Goal: Information Seeking & Learning: Learn about a topic

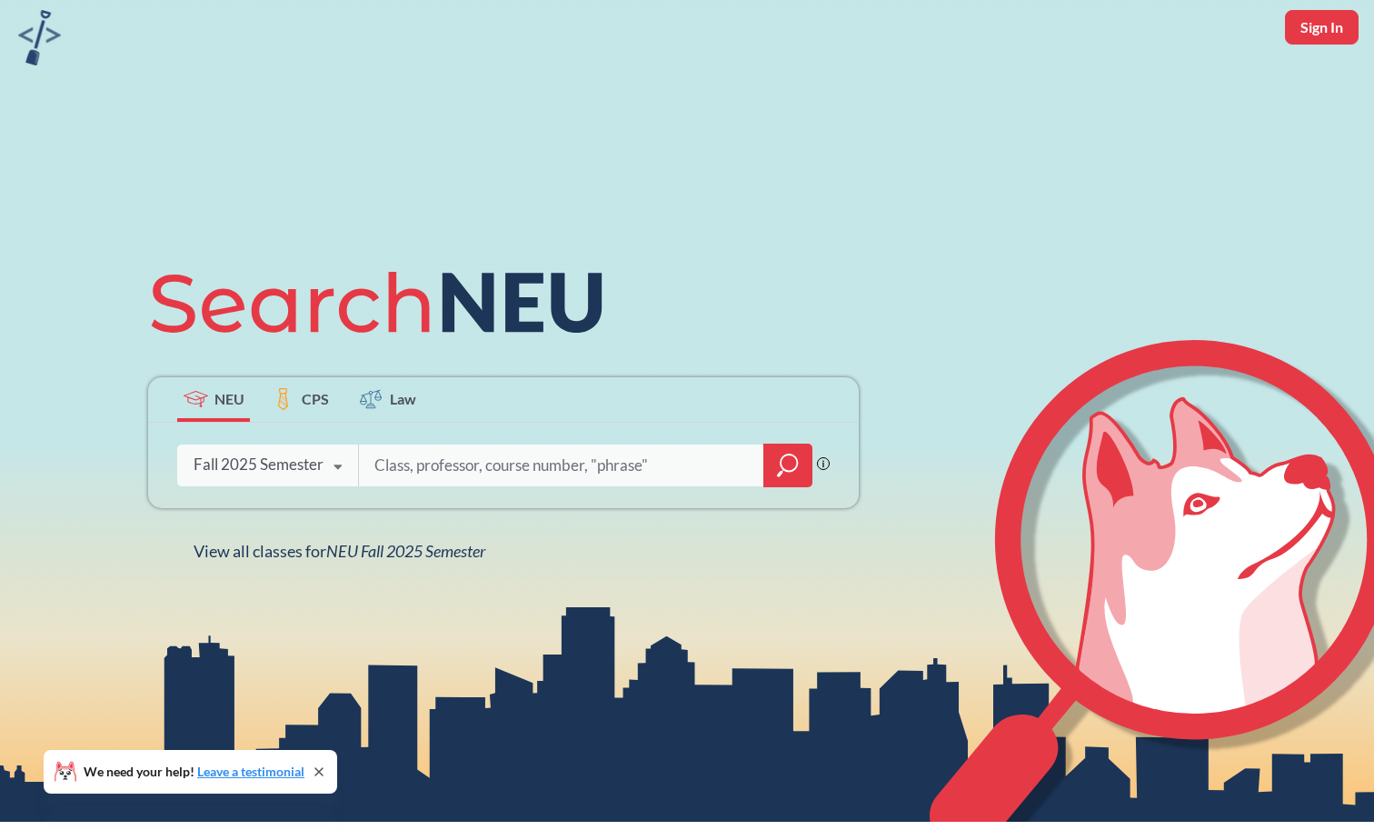
scroll to position [85, 0]
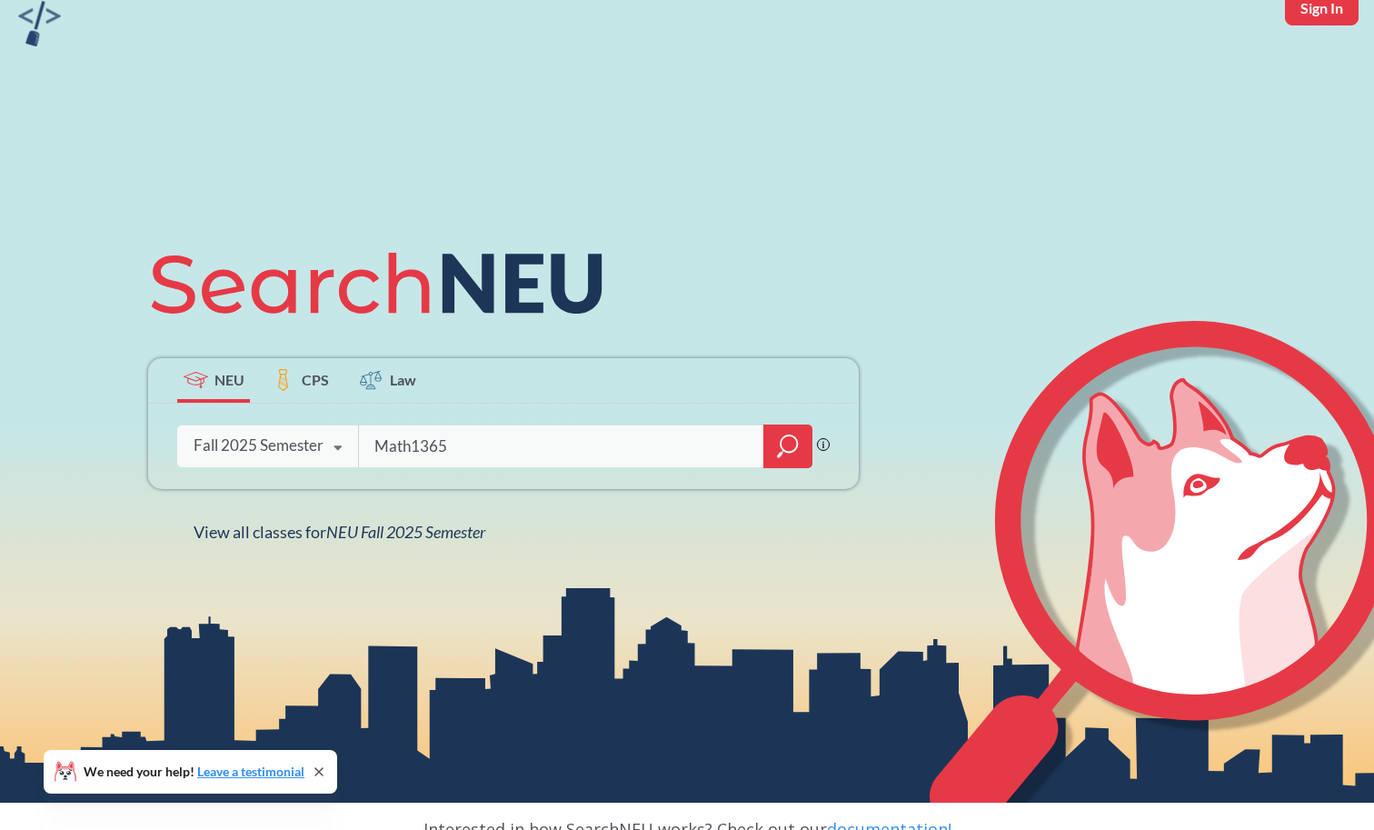
type input "Math1365"
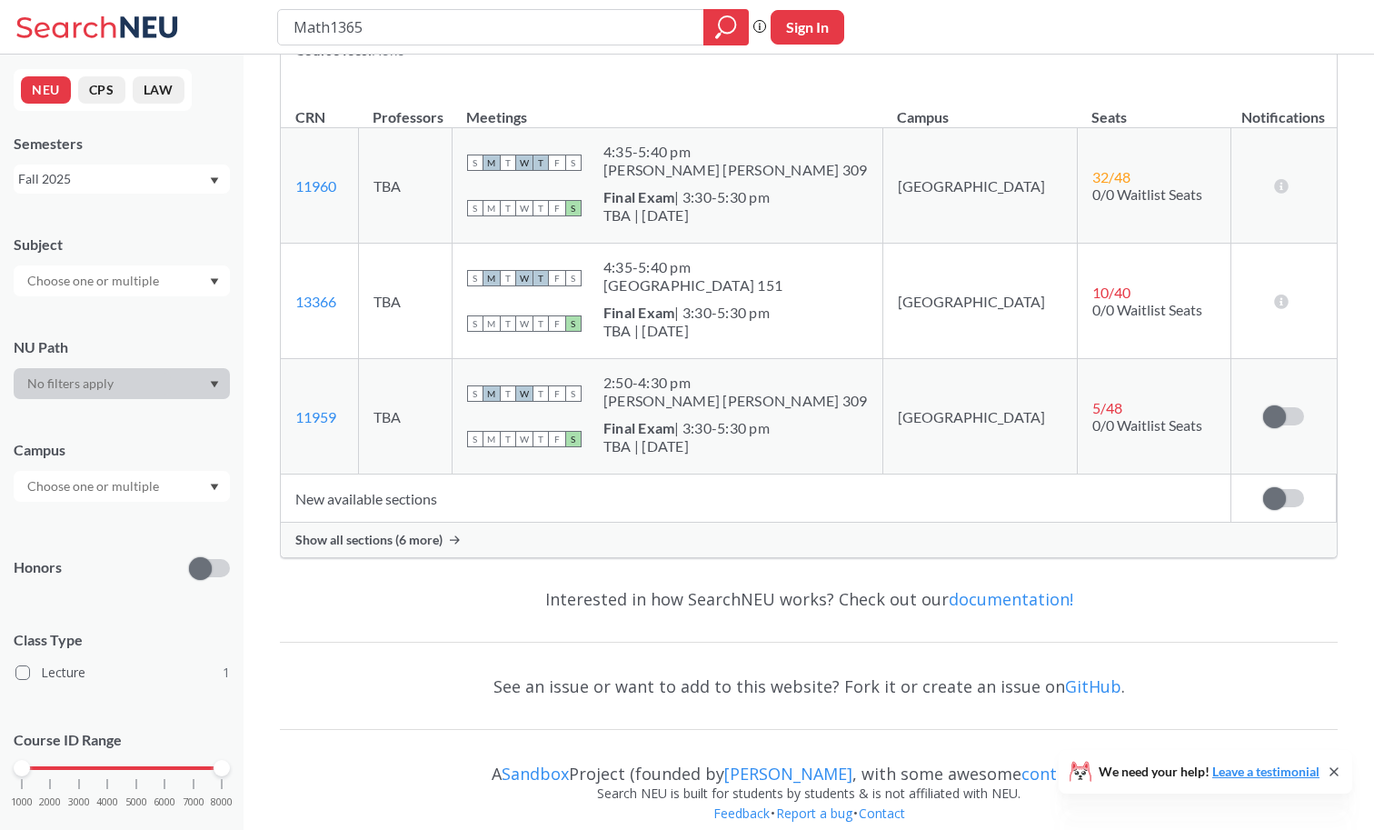
scroll to position [289, 0]
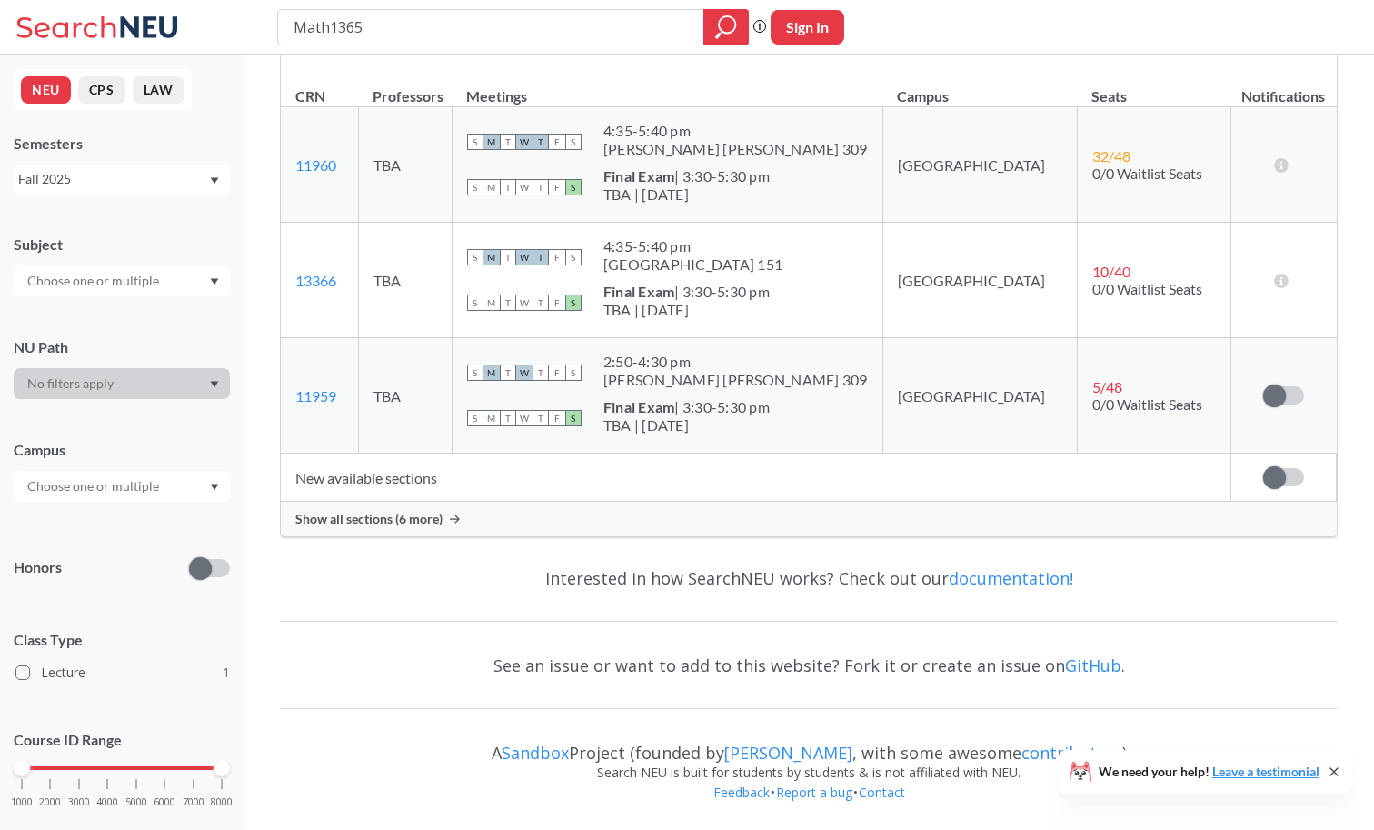
click at [443, 516] on div "Show all sections (6 more)" at bounding box center [809, 519] width 1056 height 35
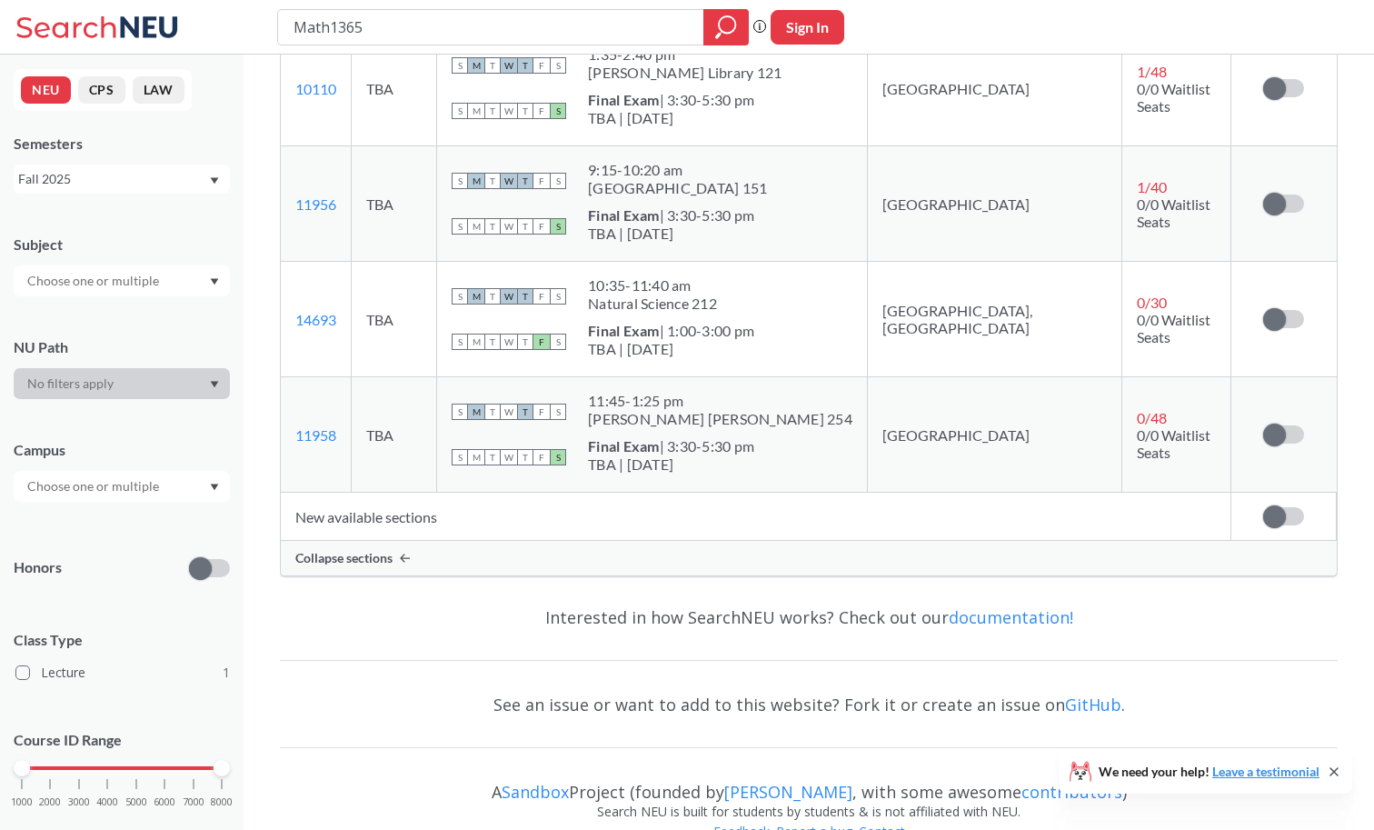
scroll to position [0, 0]
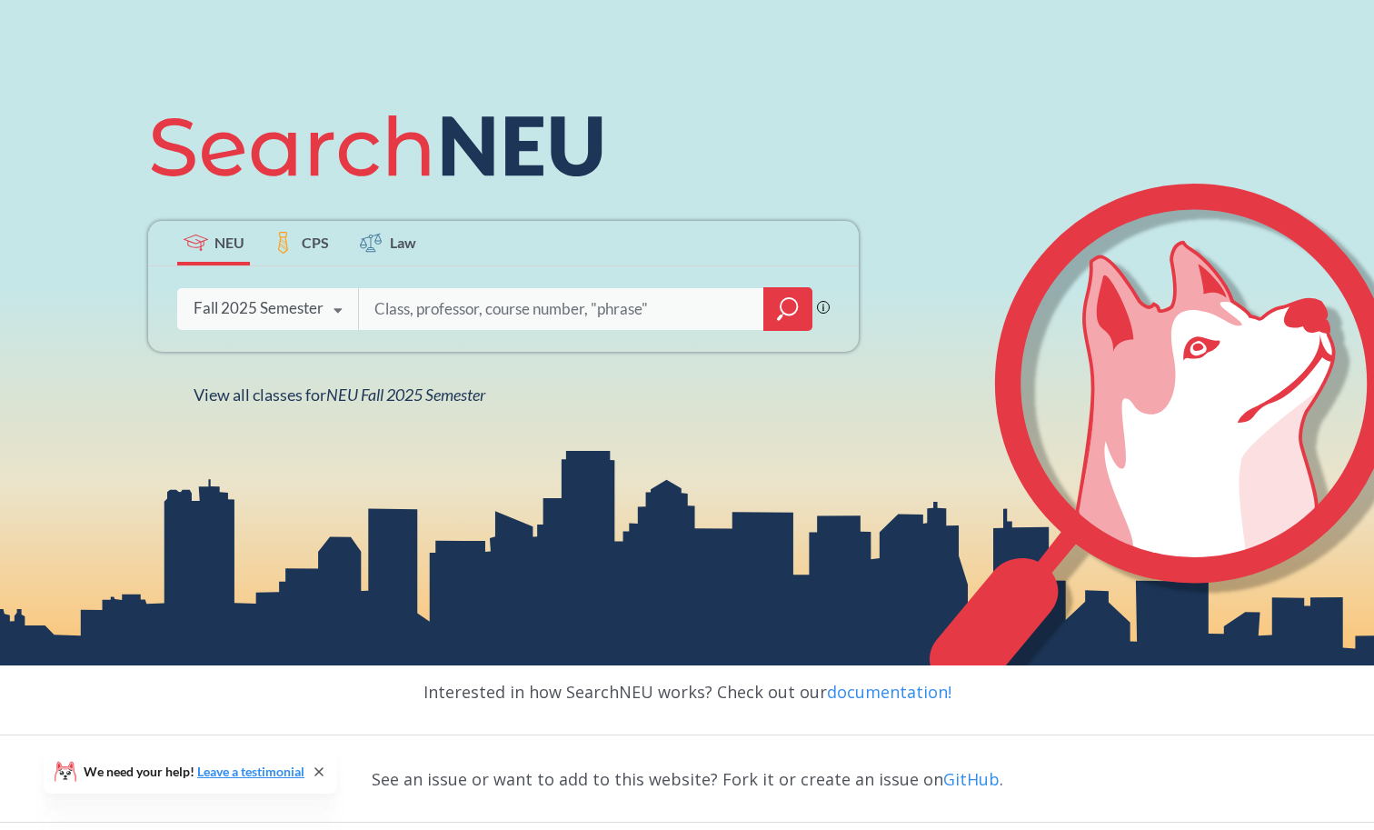
scroll to position [259, 0]
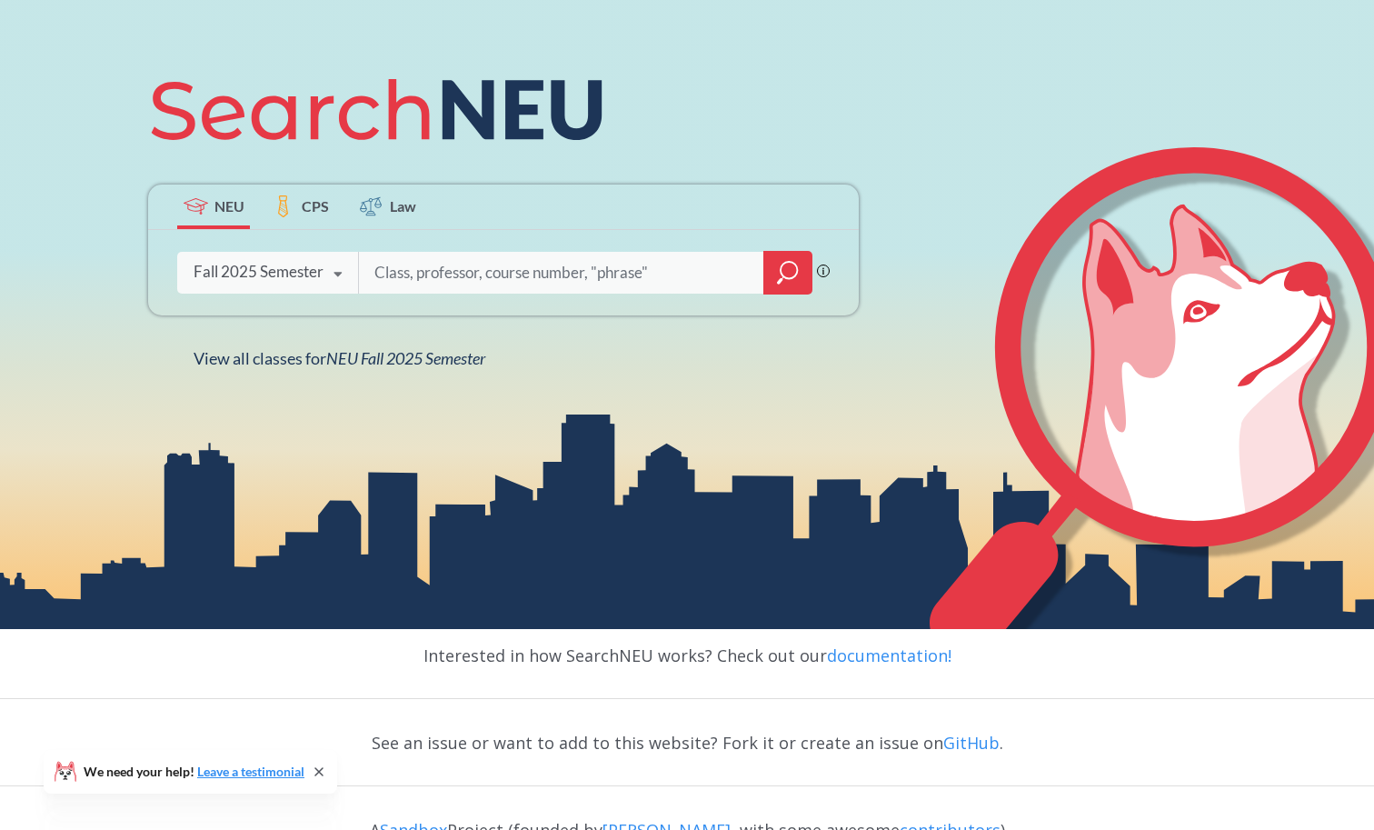
click at [324, 201] on span "CPS" at bounding box center [315, 205] width 27 height 21
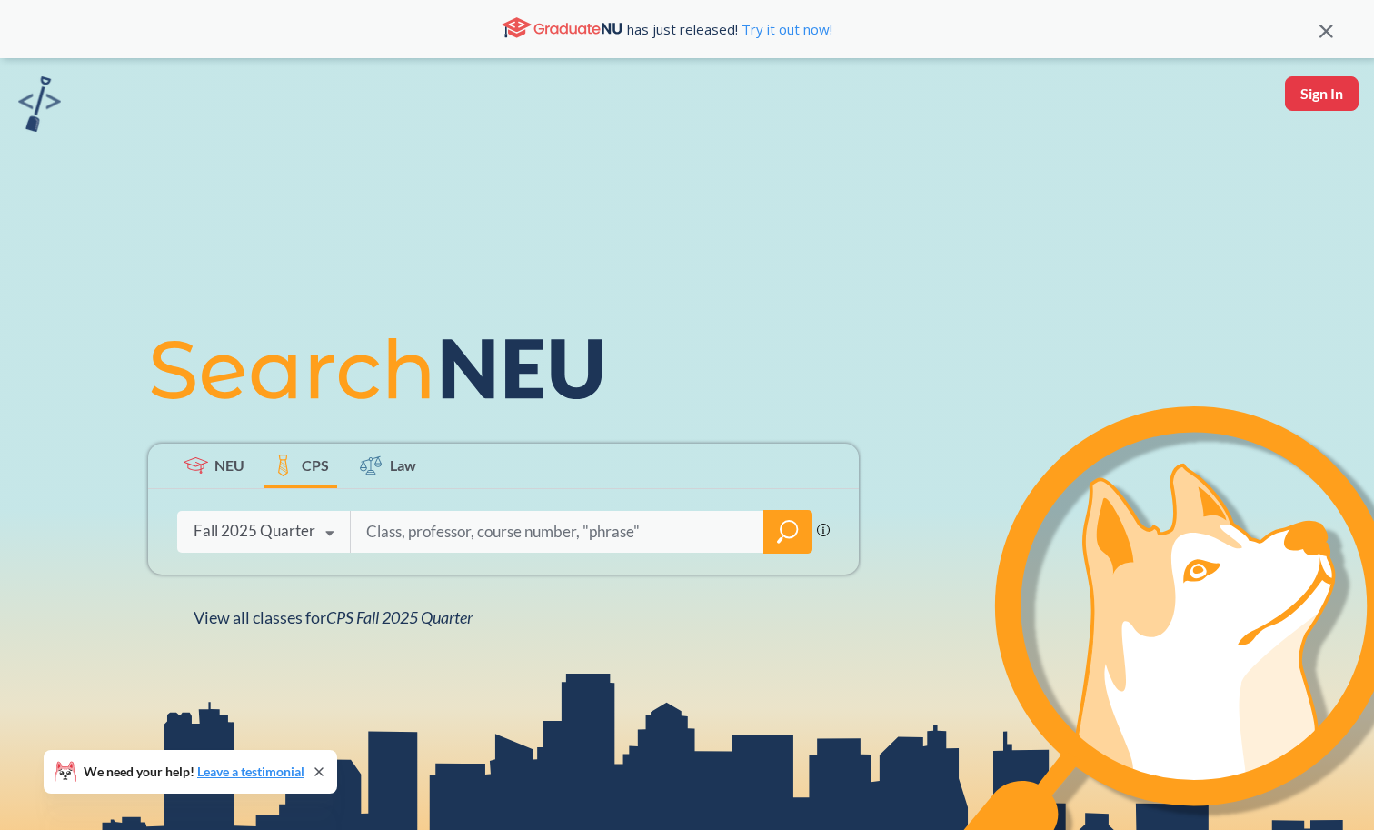
click at [217, 446] on label "NEU" at bounding box center [213, 466] width 73 height 45
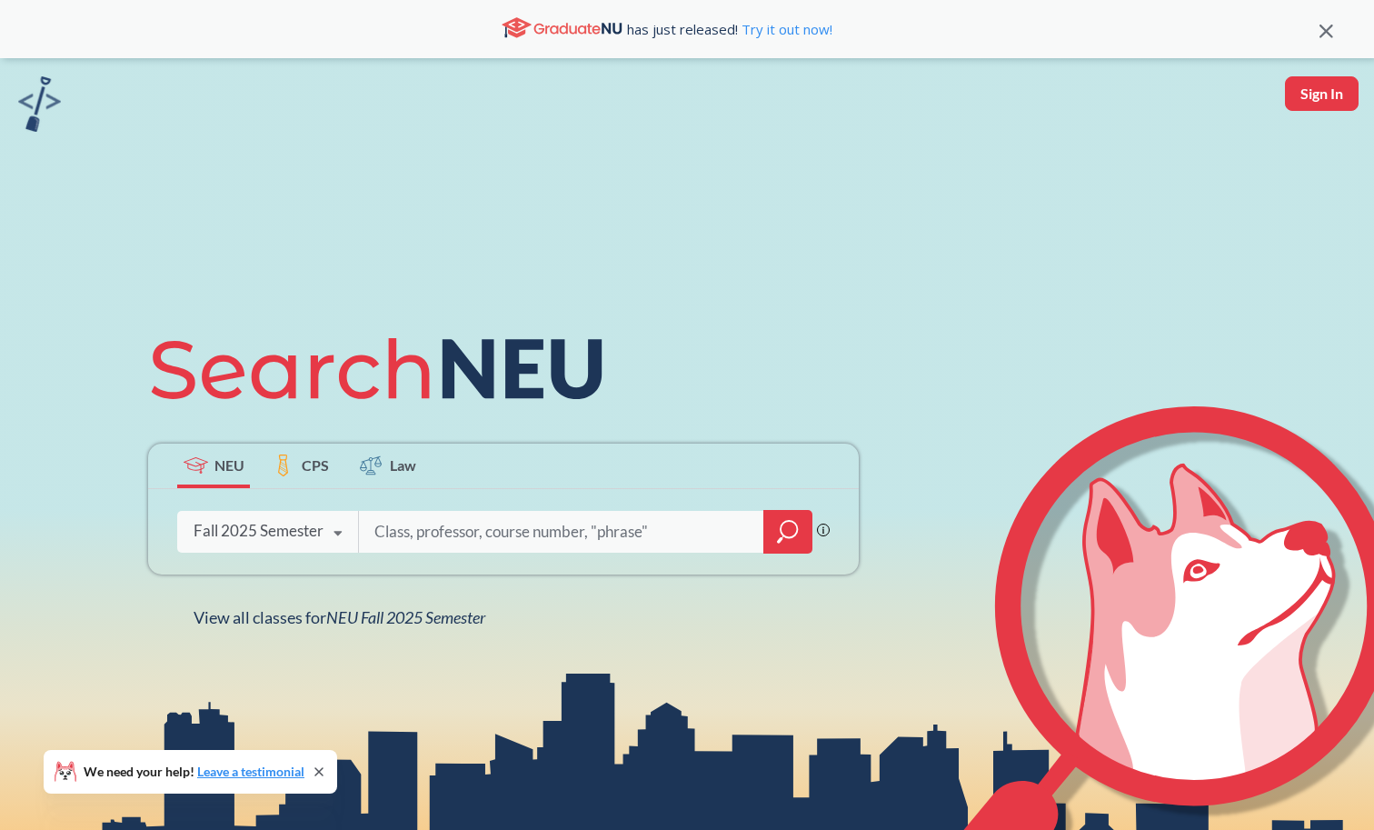
scroll to position [336, 0]
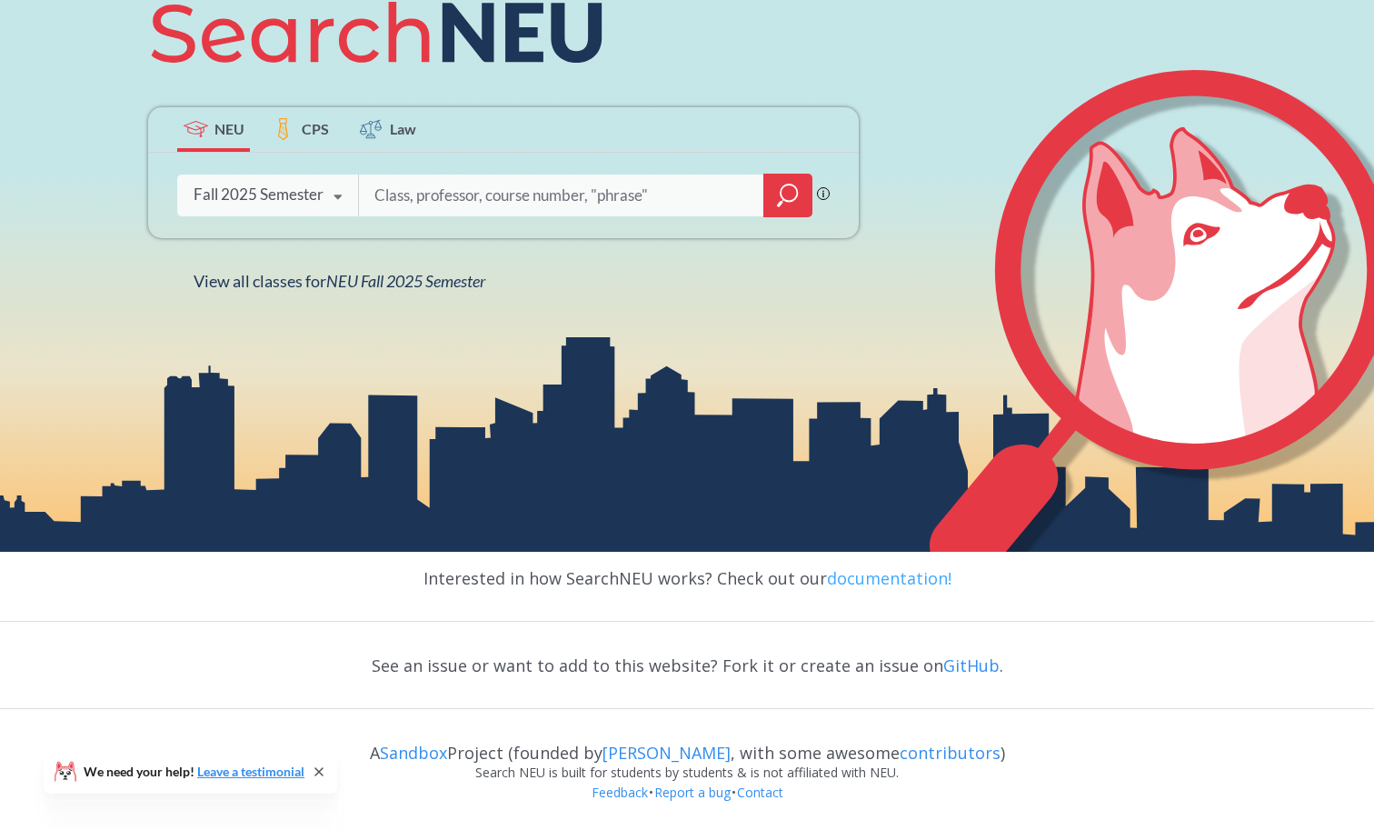
click at [917, 573] on link "documentation!" at bounding box center [889, 578] width 125 height 22
click at [927, 748] on link "contributors" at bounding box center [950, 753] width 101 height 22
